Goal: Transaction & Acquisition: Download file/media

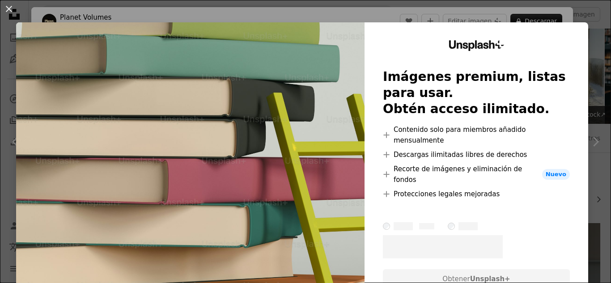
scroll to position [984, 0]
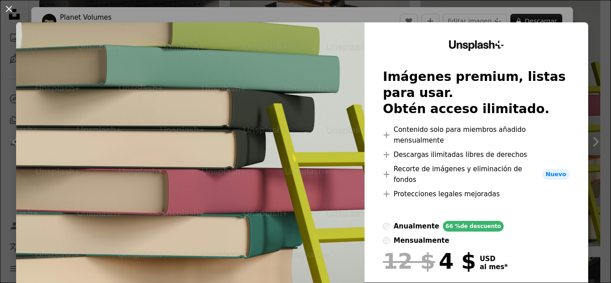
click at [8, 6] on button "An X shape" at bounding box center [9, 9] width 11 height 11
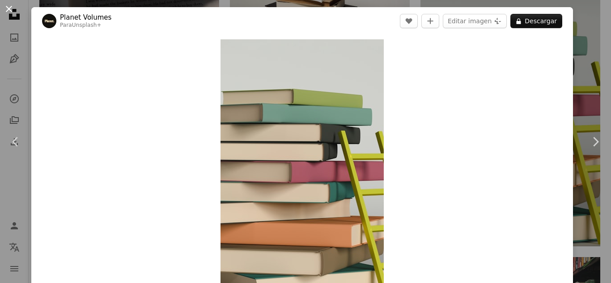
click at [11, 9] on button "An X shape" at bounding box center [9, 9] width 11 height 11
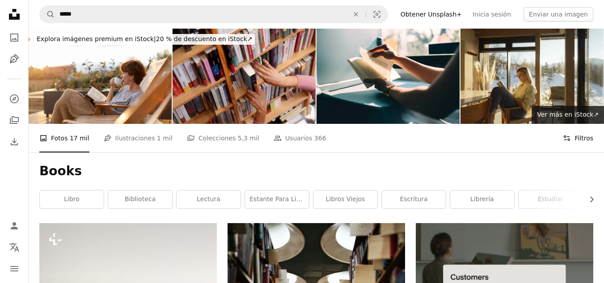
click at [584, 137] on button "Filters Filtros" at bounding box center [578, 138] width 30 height 29
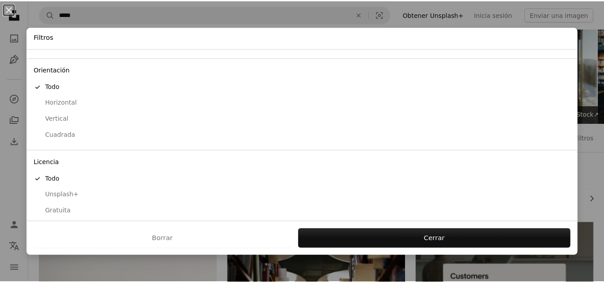
scroll to position [72, 0]
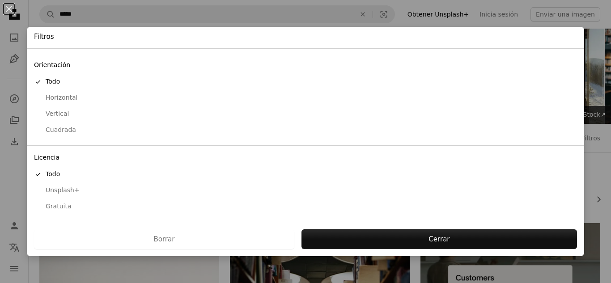
click at [53, 203] on div "Gratuita" at bounding box center [305, 206] width 543 height 9
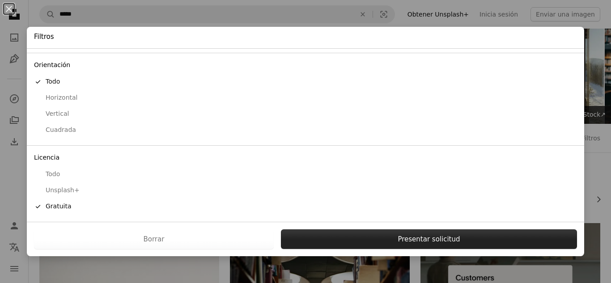
click at [417, 238] on button "Presentar solicitud" at bounding box center [429, 239] width 296 height 20
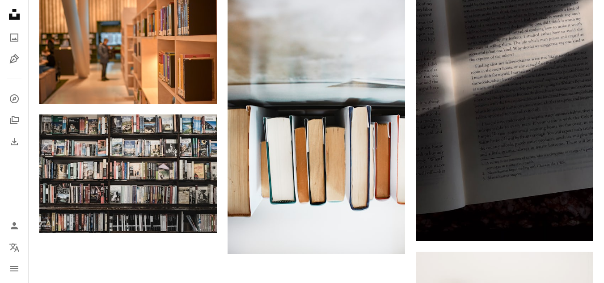
scroll to position [1162, 0]
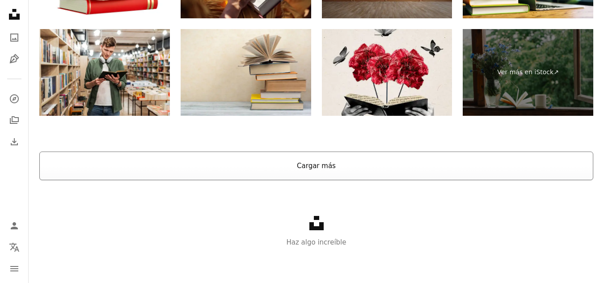
click at [303, 172] on button "Cargar más" at bounding box center [316, 166] width 554 height 29
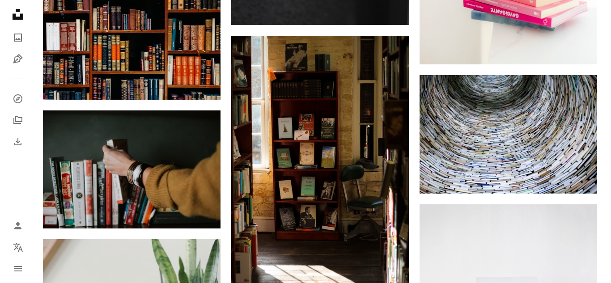
scroll to position [5943, 0]
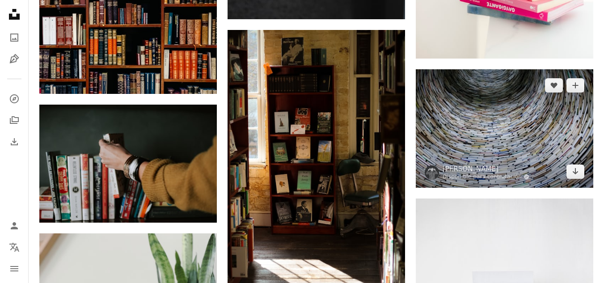
click at [497, 135] on img at bounding box center [504, 128] width 177 height 118
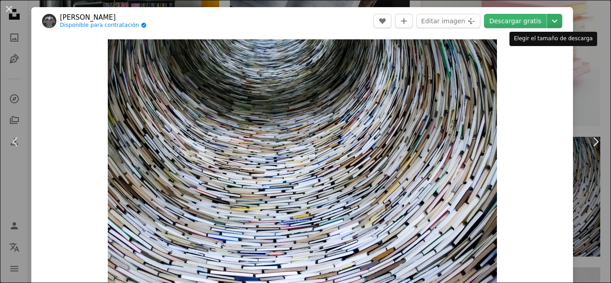
click at [547, 22] on icon "Chevron down" at bounding box center [554, 21] width 14 height 11
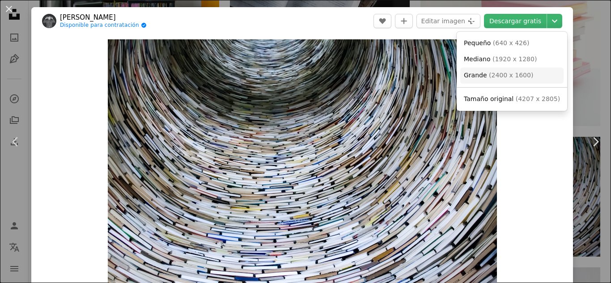
click at [477, 75] on span "Grande" at bounding box center [475, 75] width 23 height 7
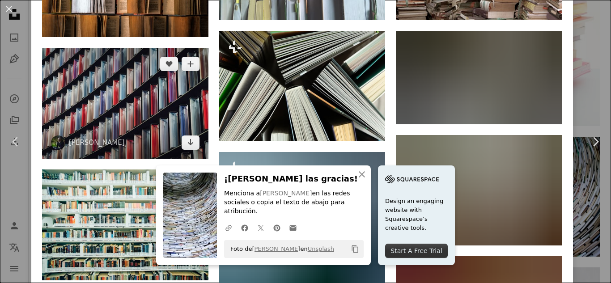
scroll to position [715, 0]
